Goal: Transaction & Acquisition: Purchase product/service

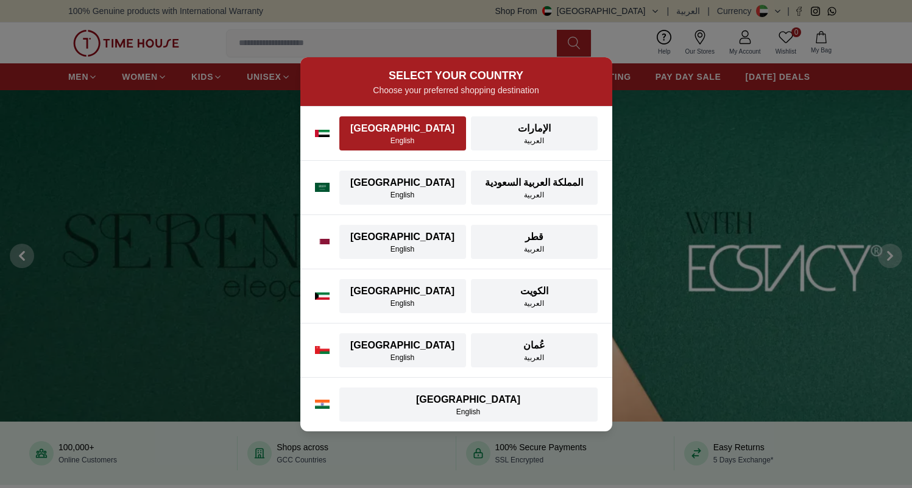
click at [387, 134] on div "[GEOGRAPHIC_DATA]" at bounding box center [403, 128] width 112 height 15
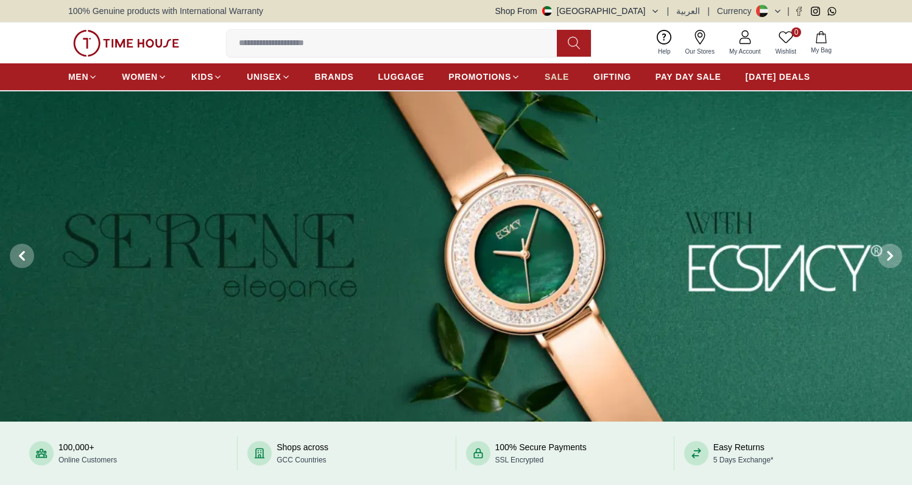
click at [545, 79] on span "SALE" at bounding box center [557, 77] width 24 height 12
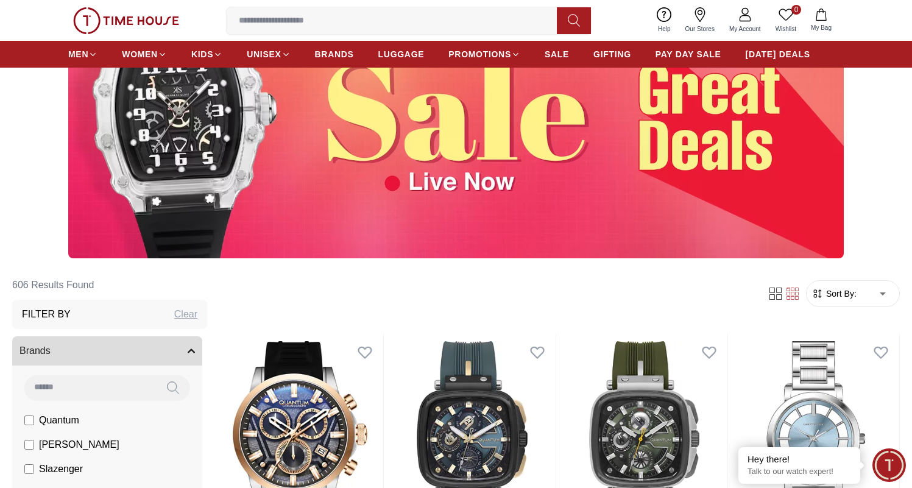
scroll to position [185, 0]
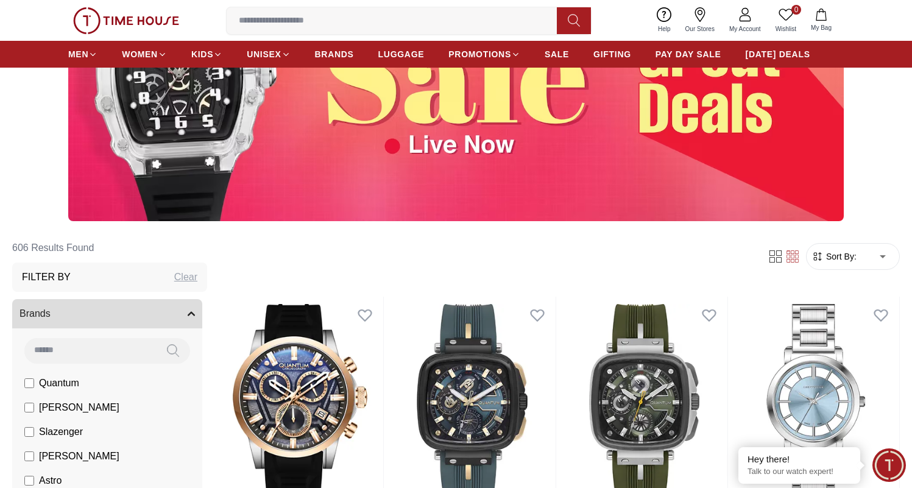
click at [188, 313] on icon "button" at bounding box center [191, 313] width 7 height 7
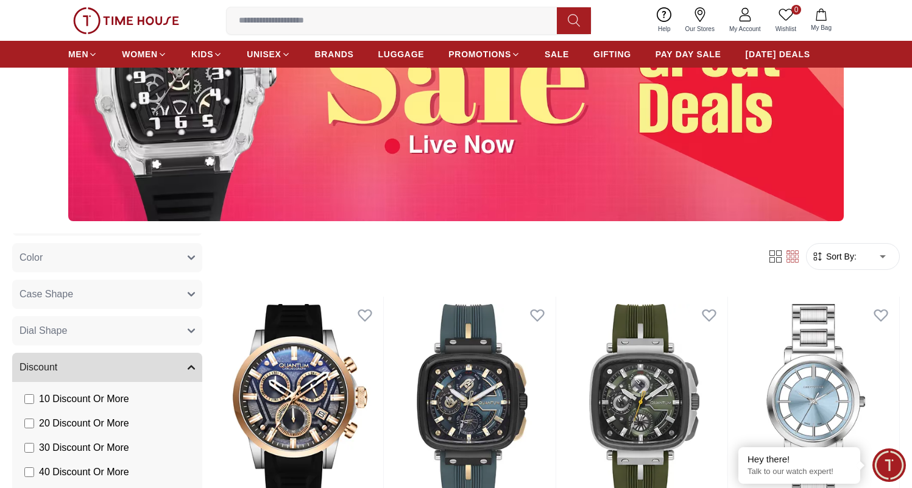
click at [171, 365] on button "Discount" at bounding box center [107, 367] width 190 height 29
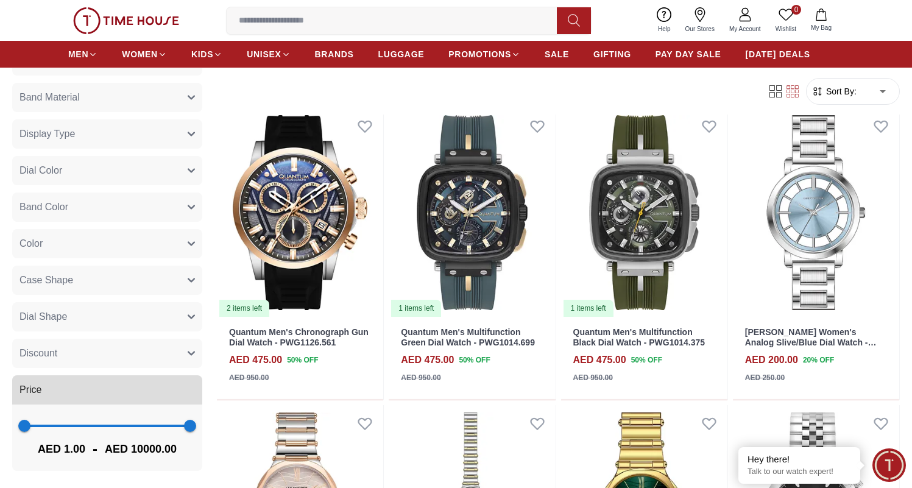
scroll to position [614, 0]
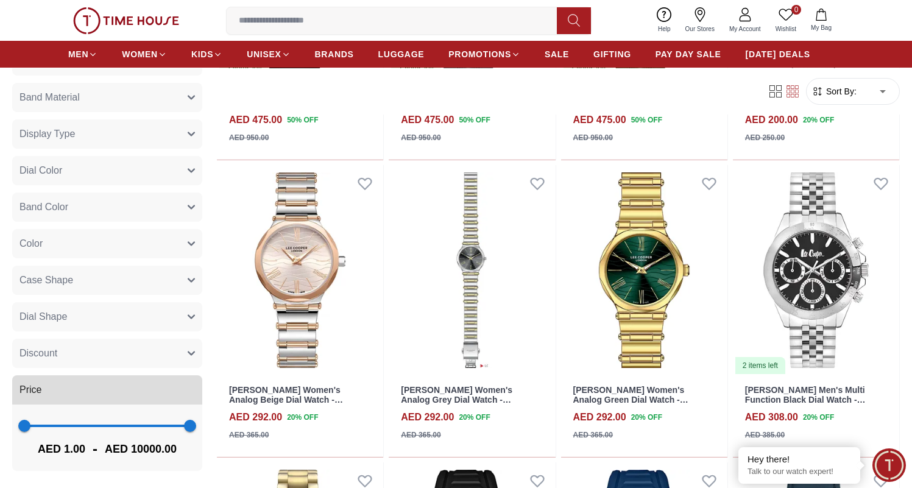
click at [181, 389] on button "Price" at bounding box center [107, 389] width 190 height 29
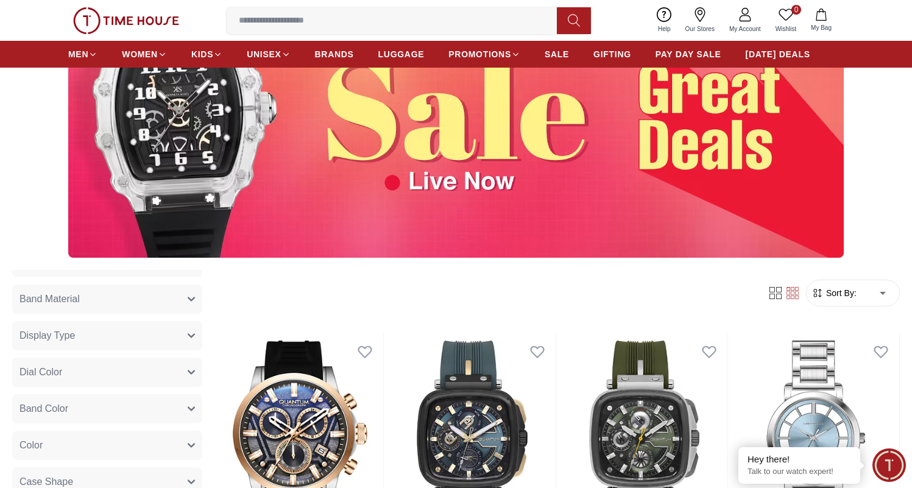
scroll to position [325, 0]
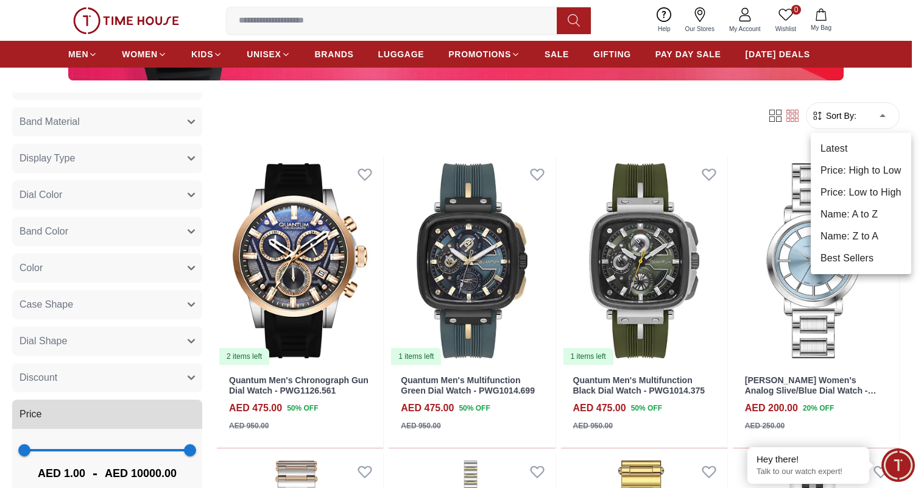
click at [864, 173] on li "Price: High to Low" at bounding box center [861, 171] width 101 height 22
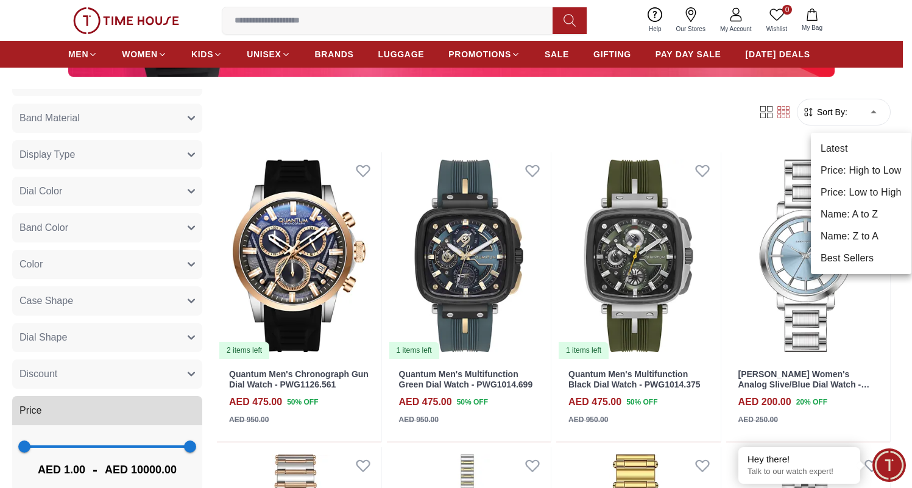
type input "*"
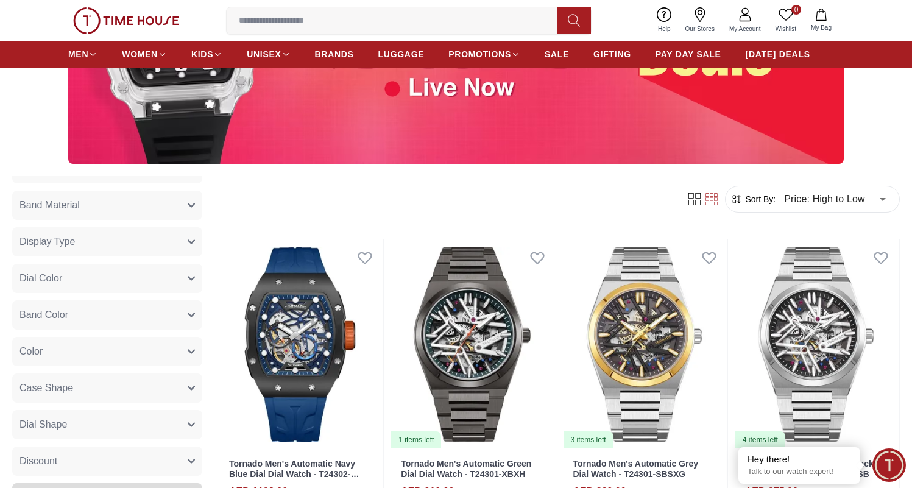
scroll to position [324, 0]
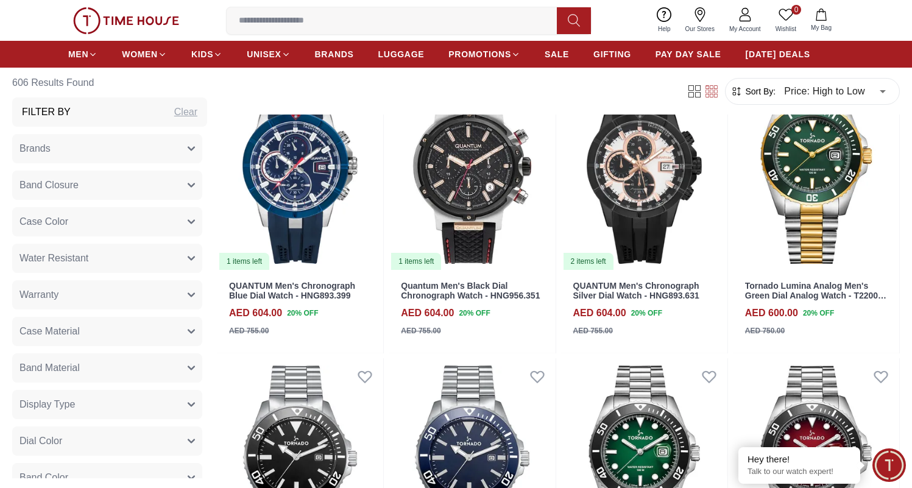
scroll to position [1825, 0]
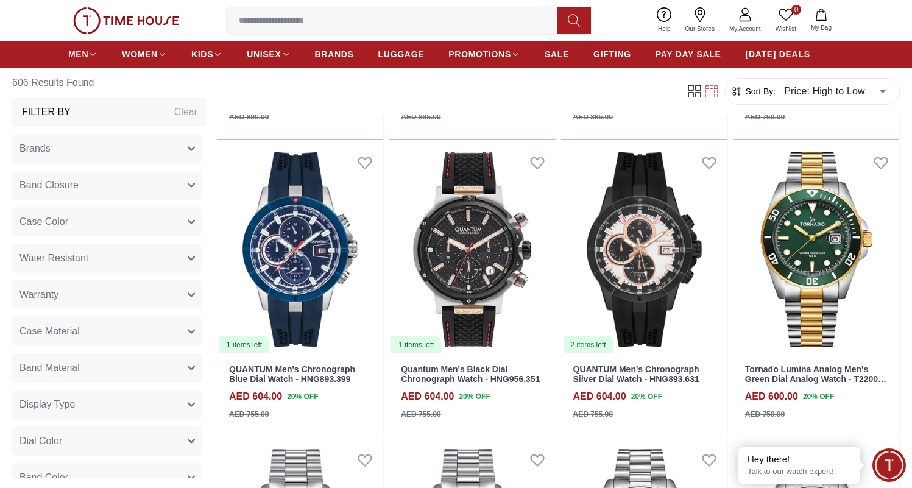
click at [129, 193] on button "Band Closure" at bounding box center [107, 185] width 190 height 29
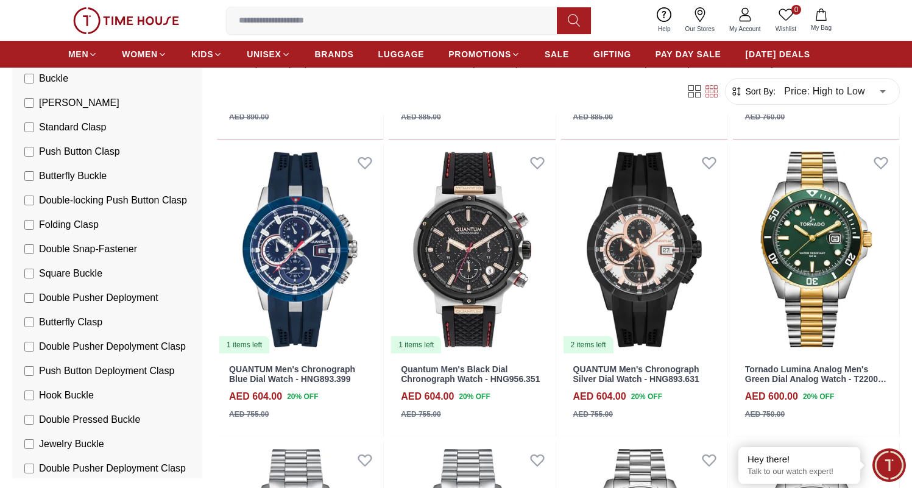
scroll to position [0, 0]
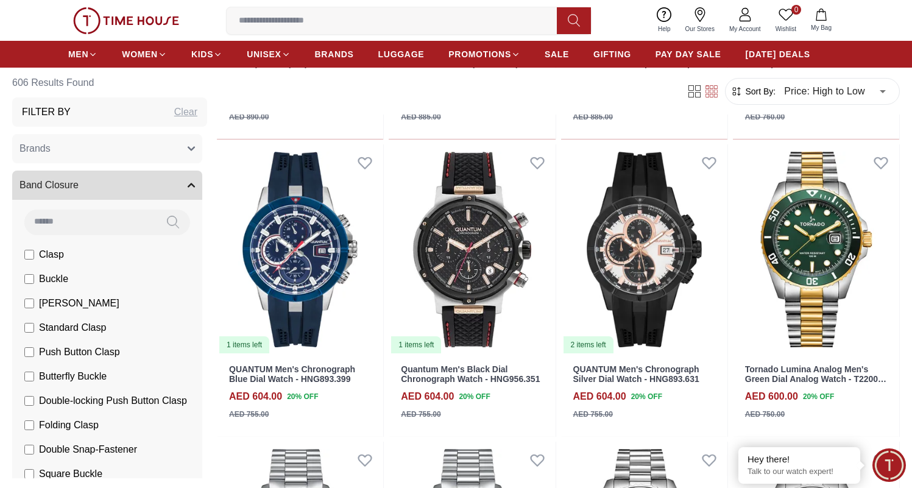
click at [113, 204] on div "Clasp Buckle Tang Buckle Standard Clasp Push Button Clasp Butterfly Buckle Doub…" at bounding box center [107, 497] width 190 height 594
click at [122, 155] on button "Brands" at bounding box center [107, 148] width 190 height 29
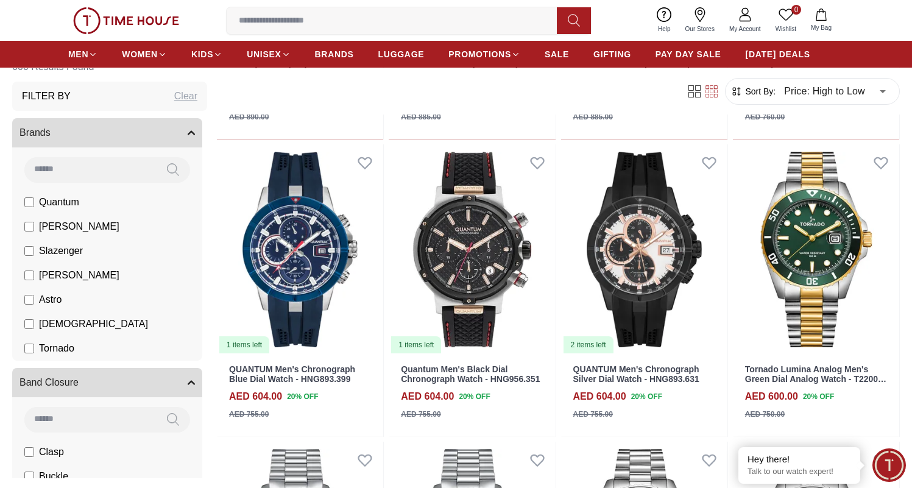
scroll to position [17, 0]
